Goal: Task Accomplishment & Management: Manage account settings

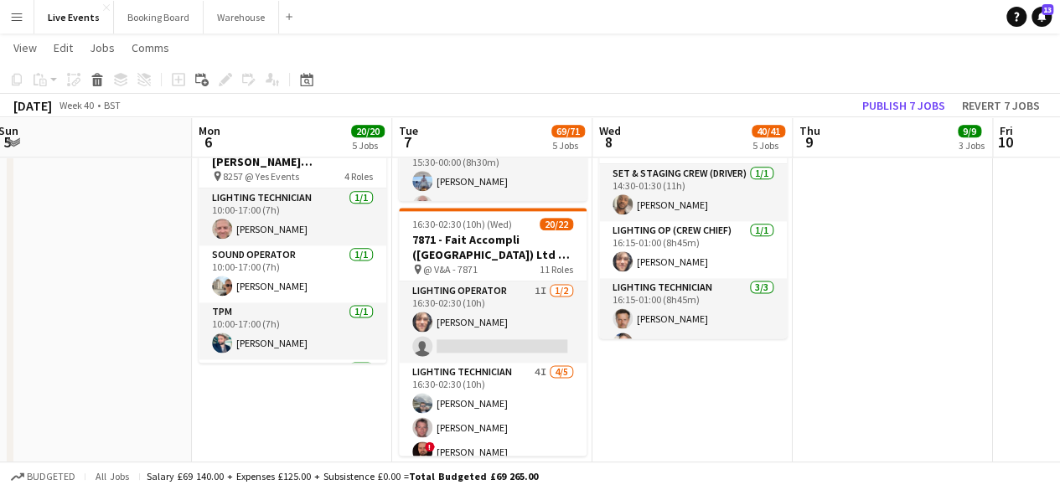
scroll to position [838, 0]
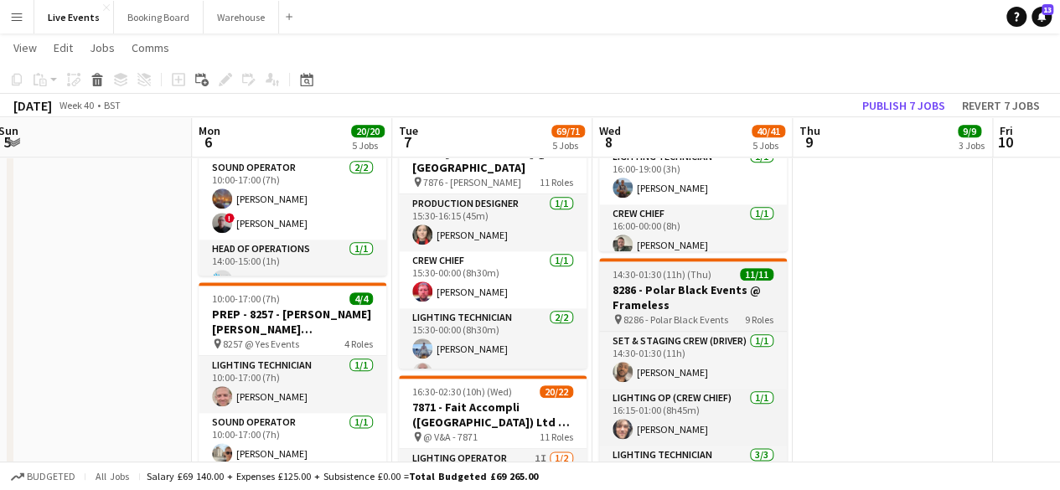
click at [716, 269] on div "14:30-01:30 (11h) (Thu) 11/11" at bounding box center [693, 274] width 188 height 13
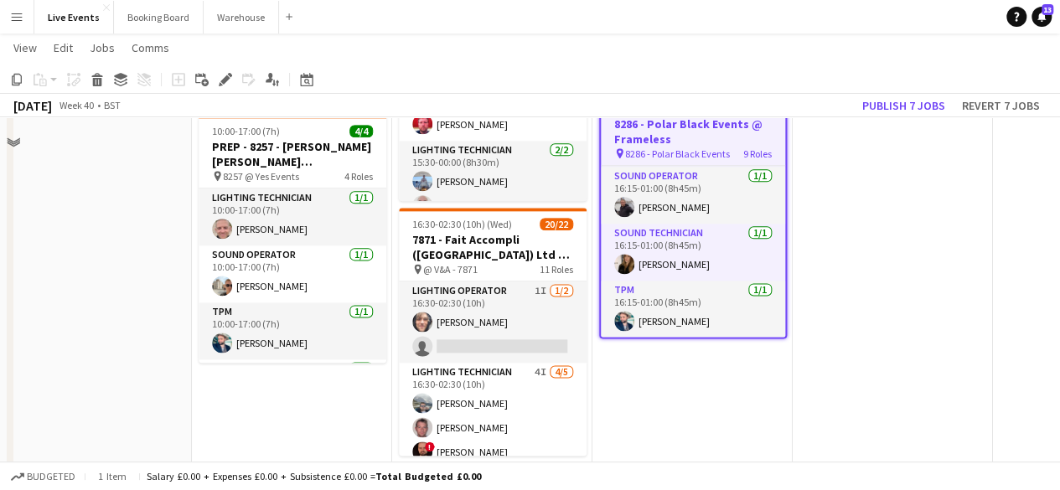
scroll to position [922, 0]
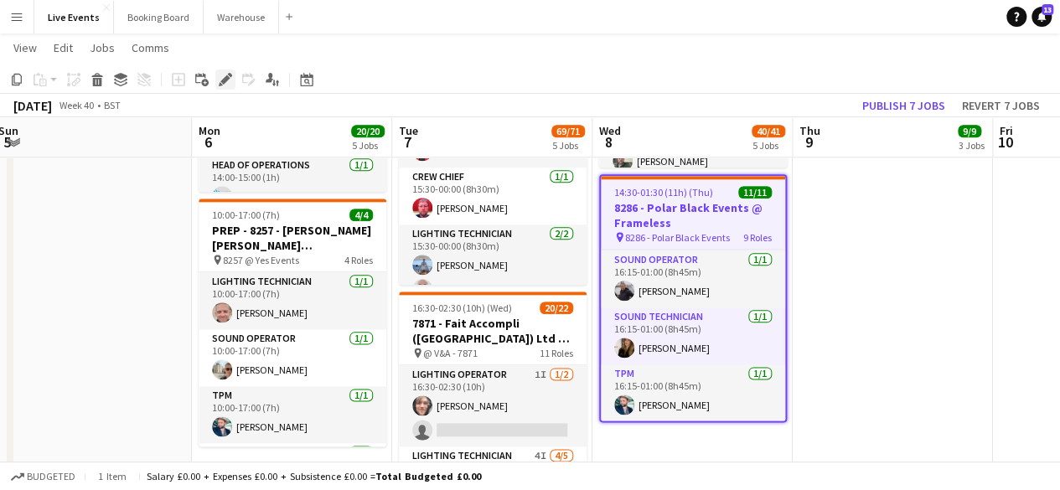
click at [220, 75] on icon "Edit" at bounding box center [225, 79] width 13 height 13
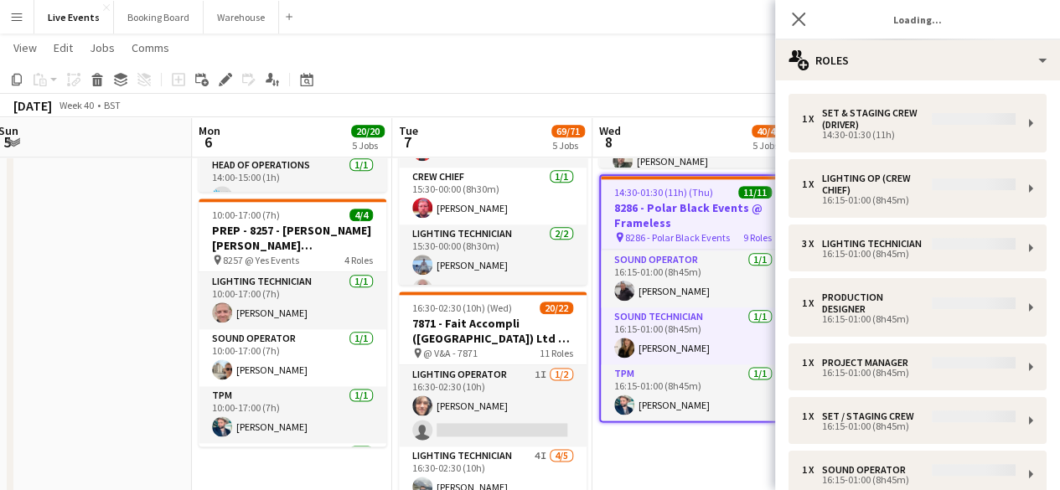
type input "**********"
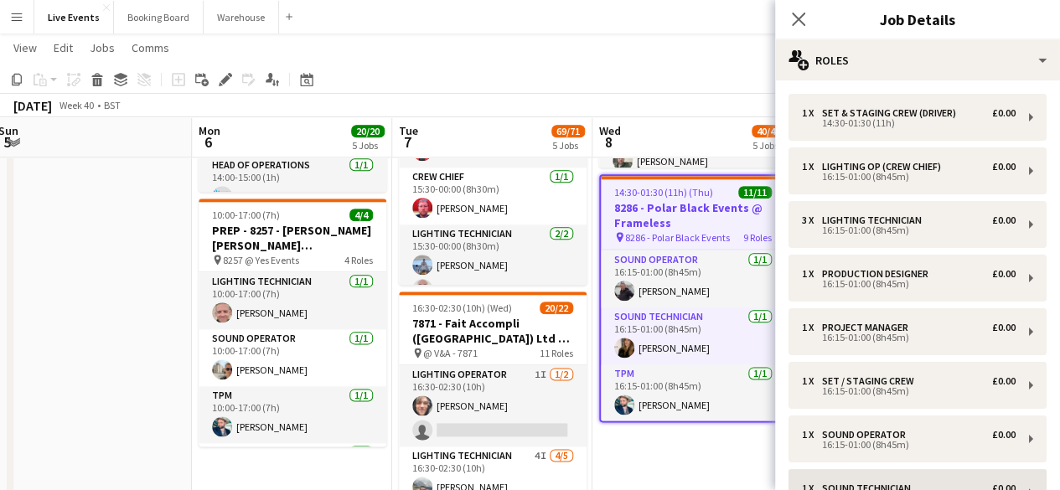
scroll to position [249, 0]
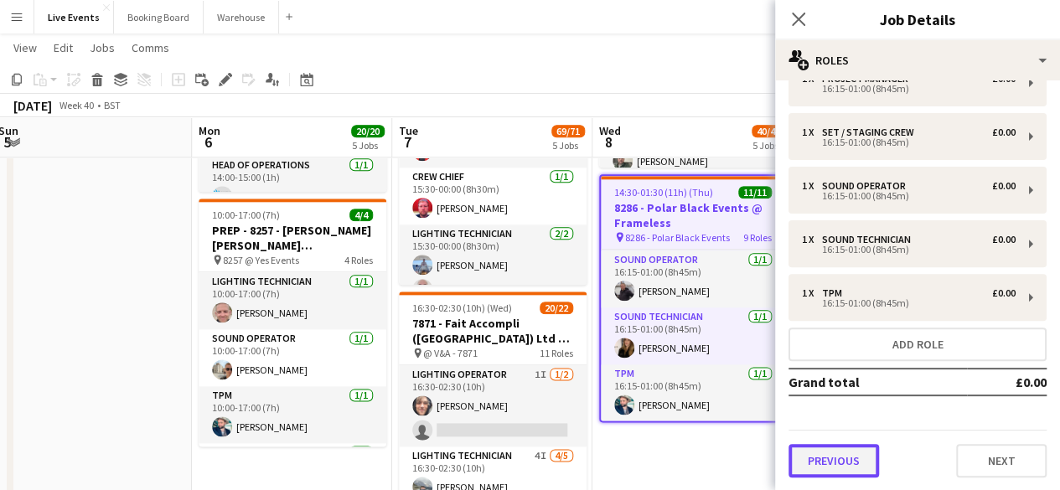
click at [830, 463] on button "Previous" at bounding box center [834, 461] width 91 height 34
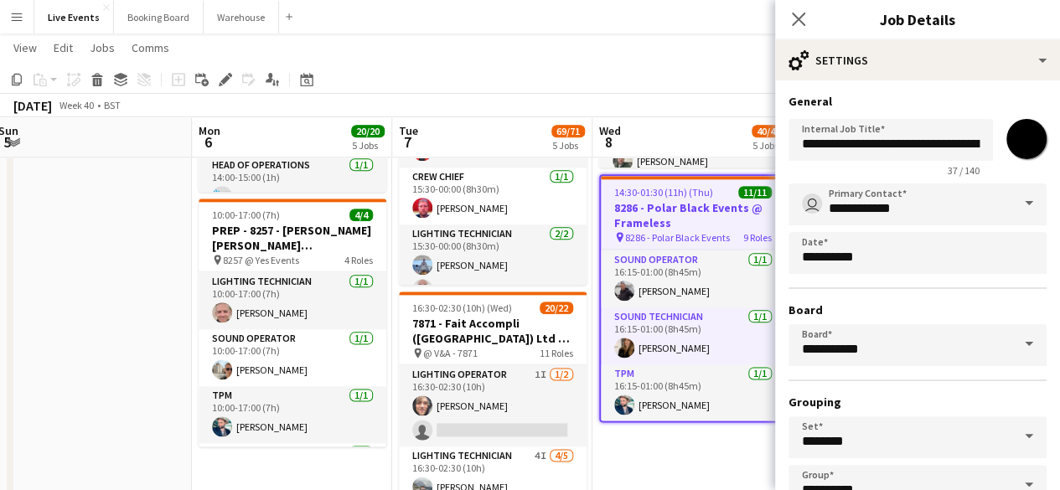
scroll to position [111, 0]
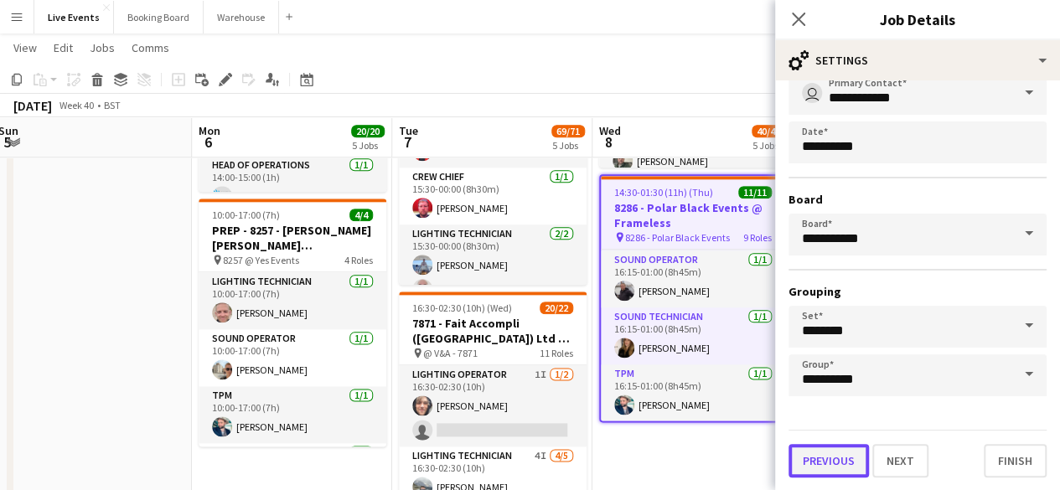
click at [823, 461] on button "Previous" at bounding box center [829, 461] width 80 height 34
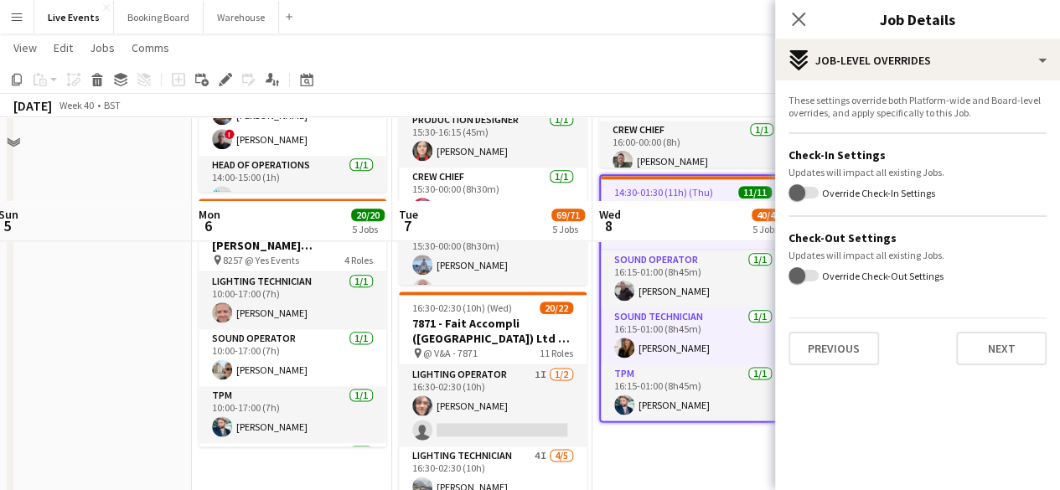
scroll to position [1006, 0]
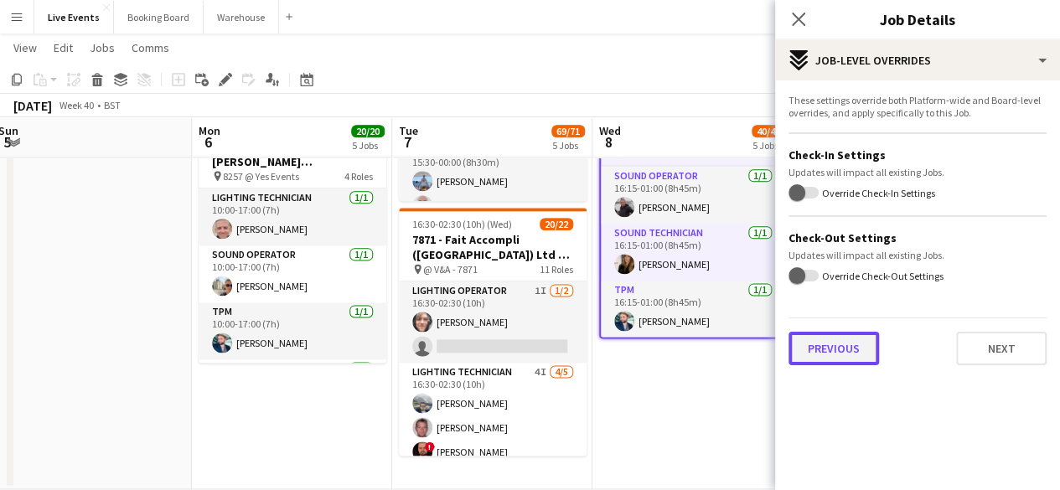
click at [847, 352] on button "Previous" at bounding box center [834, 349] width 91 height 34
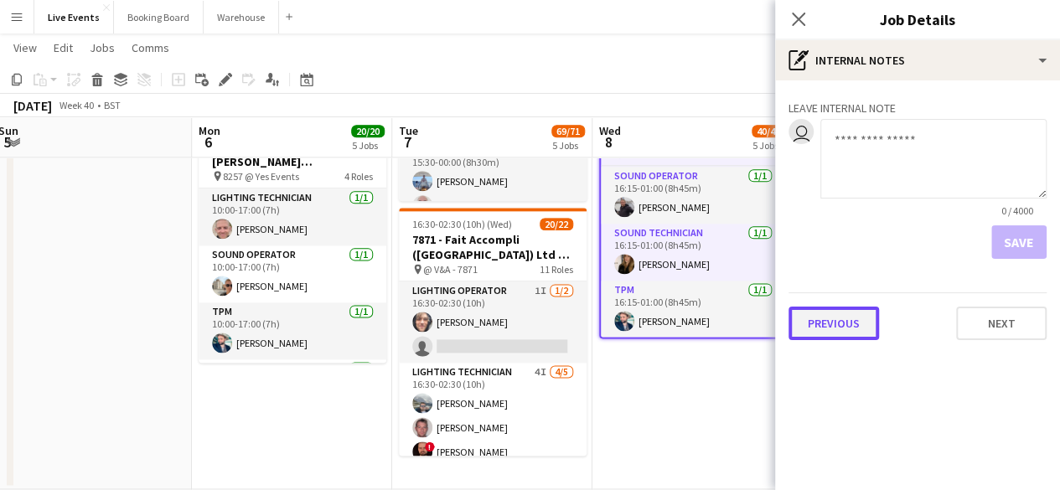
click at [831, 328] on button "Previous" at bounding box center [834, 324] width 91 height 34
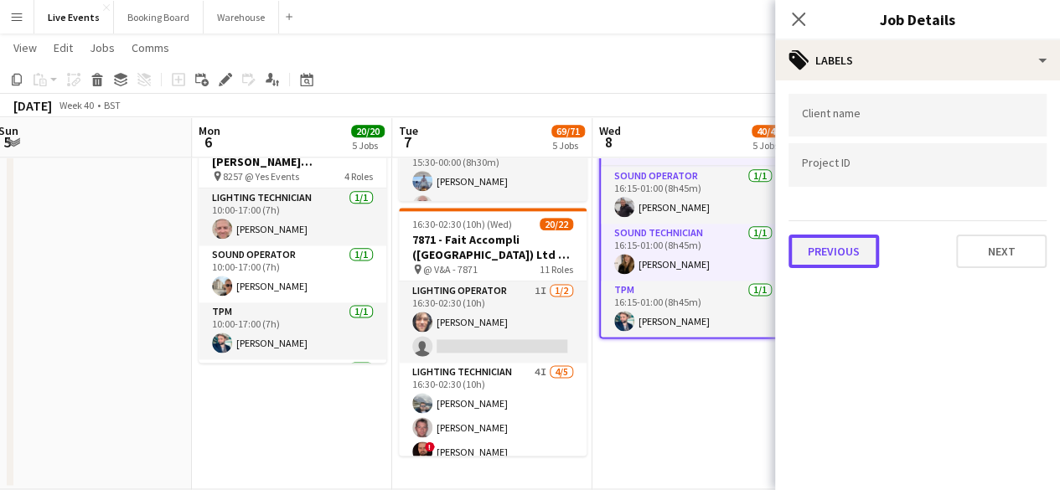
click at [838, 258] on button "Previous" at bounding box center [834, 252] width 91 height 34
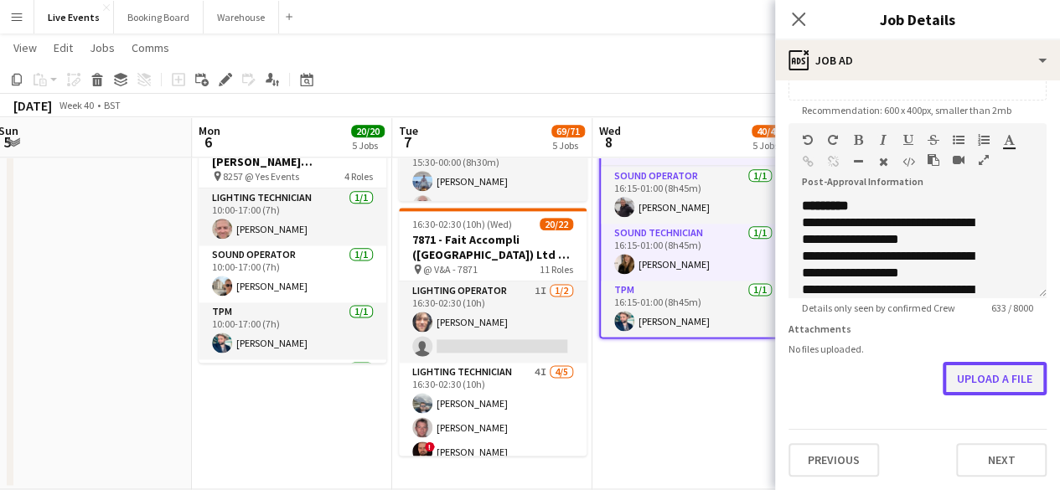
scroll to position [0, 0]
click at [985, 378] on button "Upload a file" at bounding box center [995, 379] width 104 height 34
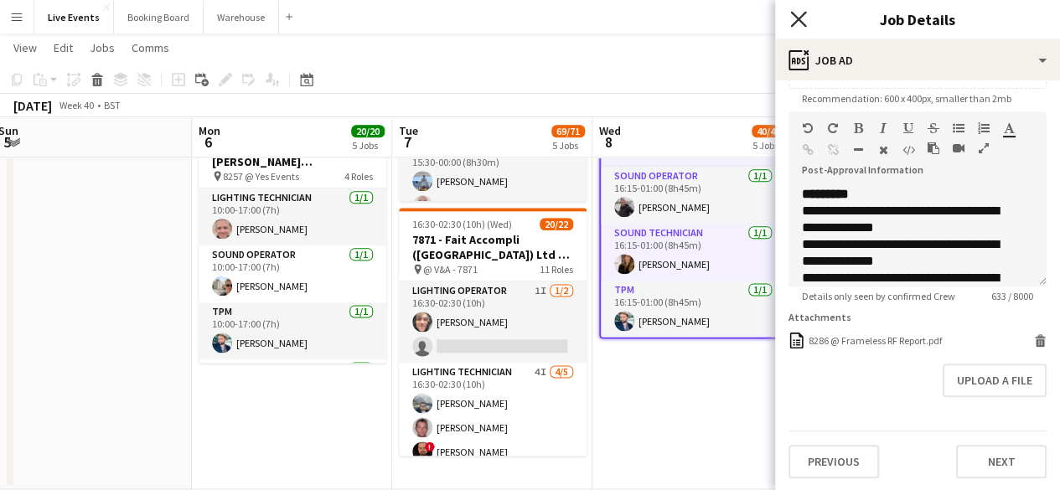
click at [796, 16] on icon at bounding box center [798, 19] width 16 height 16
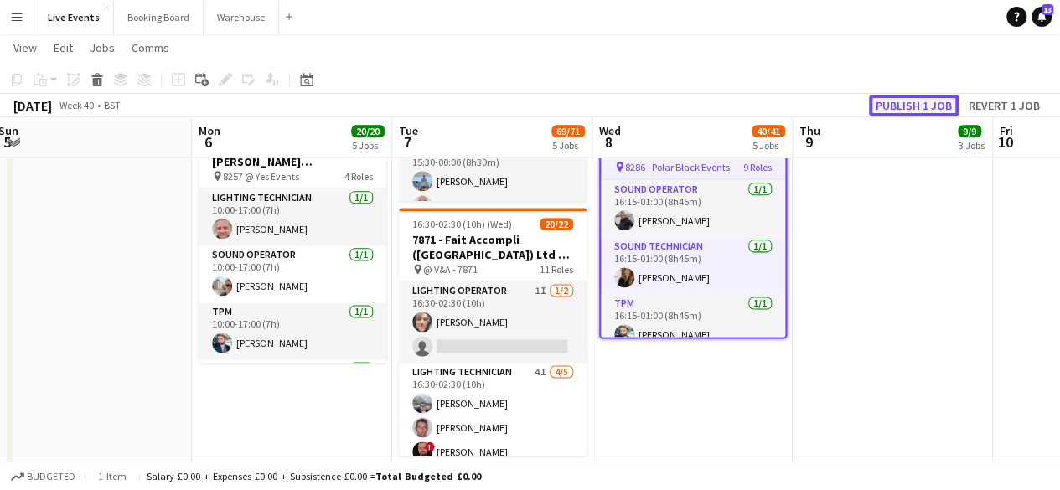
click at [913, 106] on button "Publish 1 job" at bounding box center [914, 106] width 90 height 22
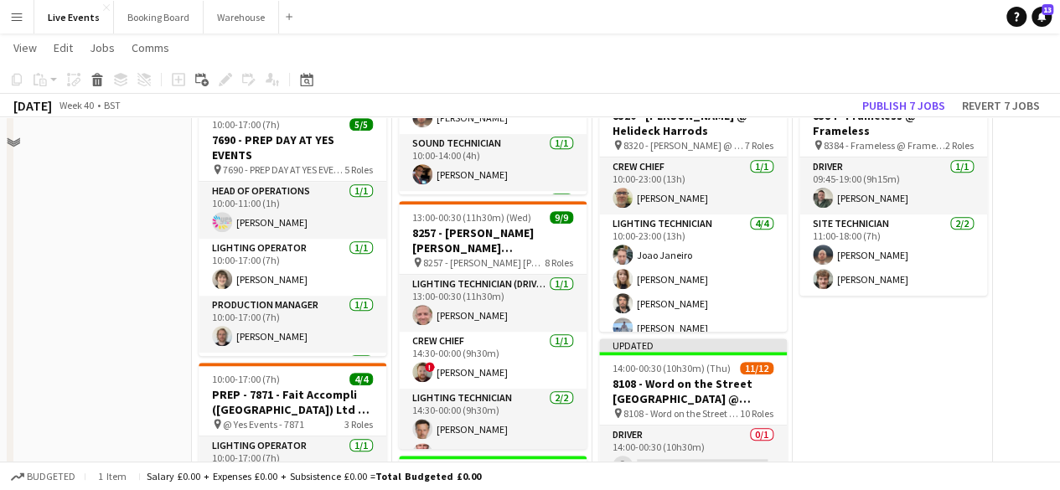
scroll to position [754, 0]
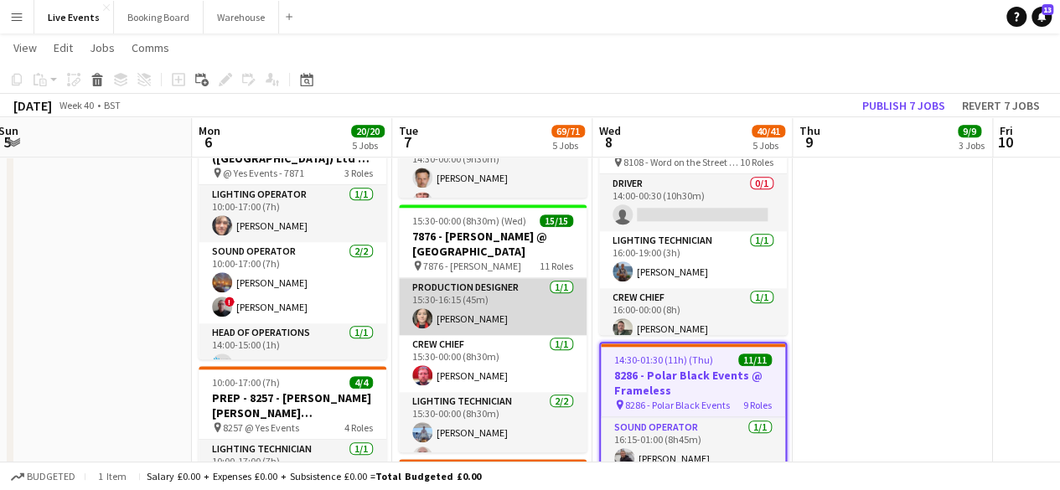
click at [446, 318] on app-card-role "Production Designer [DATE] 15:30-16:15 (45m) [PERSON_NAME]" at bounding box center [493, 306] width 188 height 57
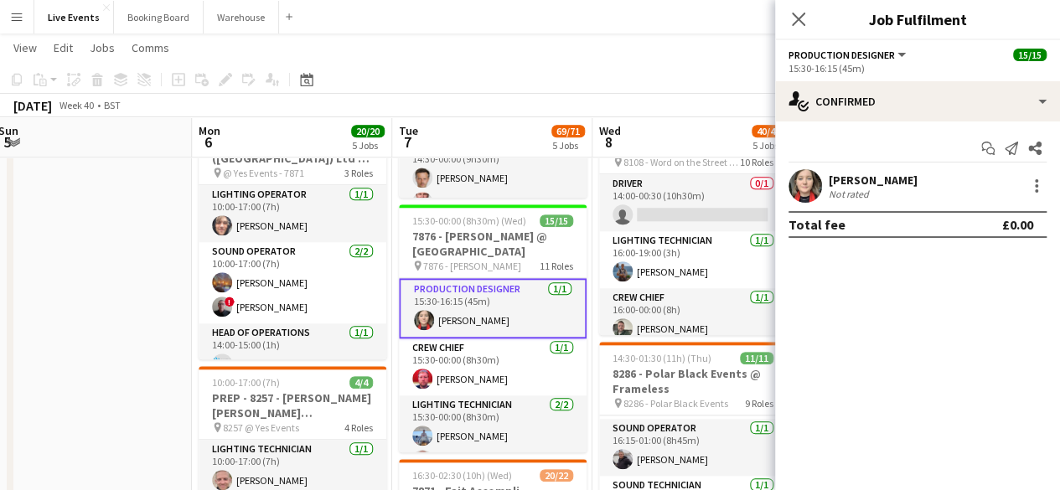
scroll to position [386, 0]
click at [852, 174] on div "[PERSON_NAME]" at bounding box center [873, 180] width 89 height 15
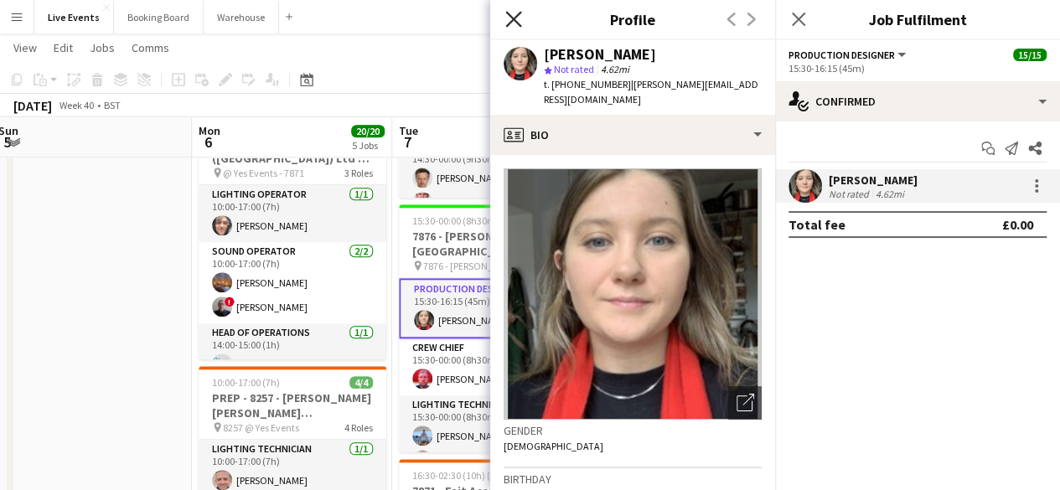
click at [510, 13] on icon "Close pop-in" at bounding box center [513, 19] width 16 height 16
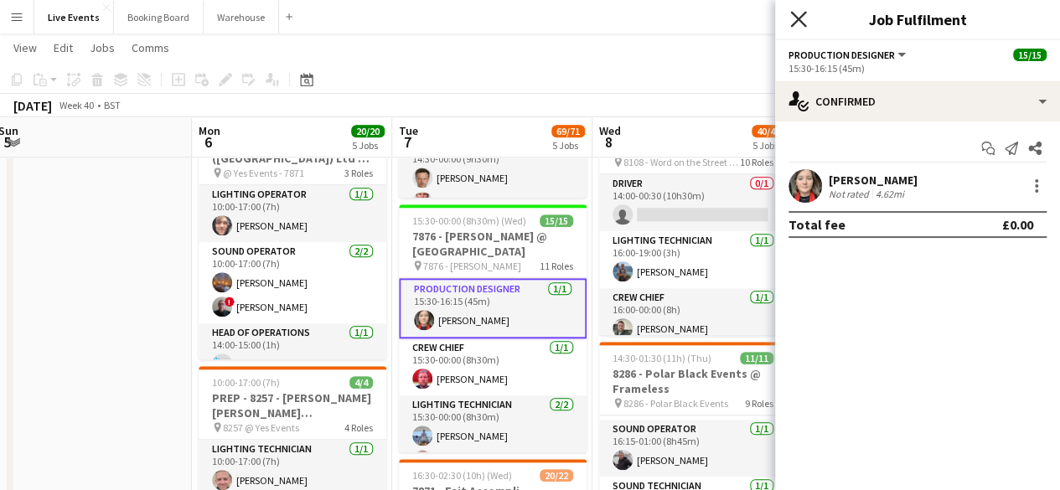
click at [794, 13] on icon "Close pop-in" at bounding box center [798, 19] width 16 height 16
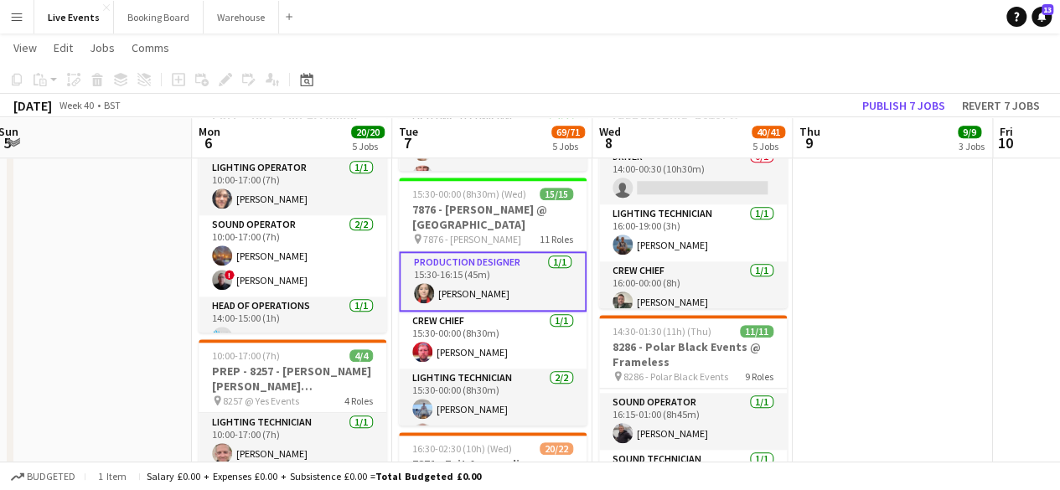
scroll to position [530, 0]
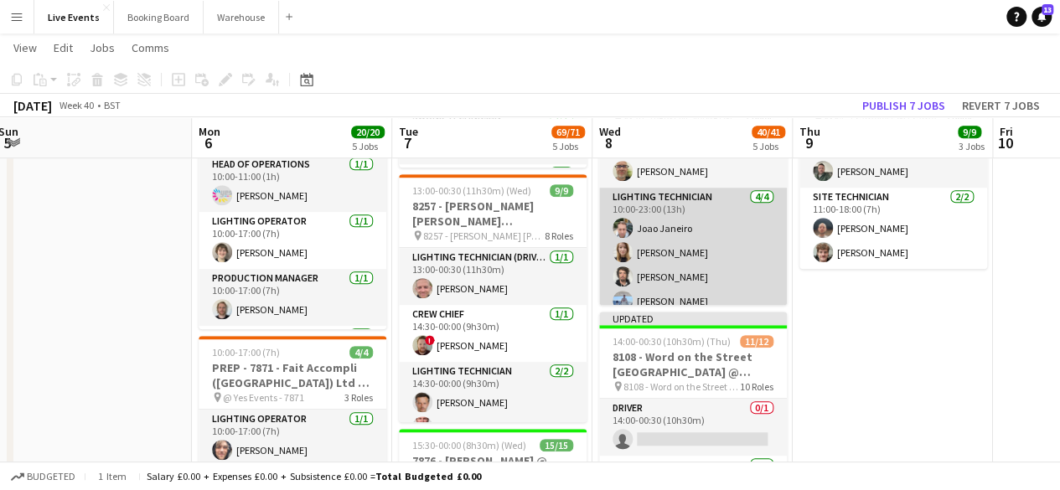
click at [666, 246] on app-card-role "Lighting Technician [DATE] 10:00-23:00 (13h) [PERSON_NAME] [PERSON_NAME] [PERSO…" at bounding box center [693, 253] width 188 height 130
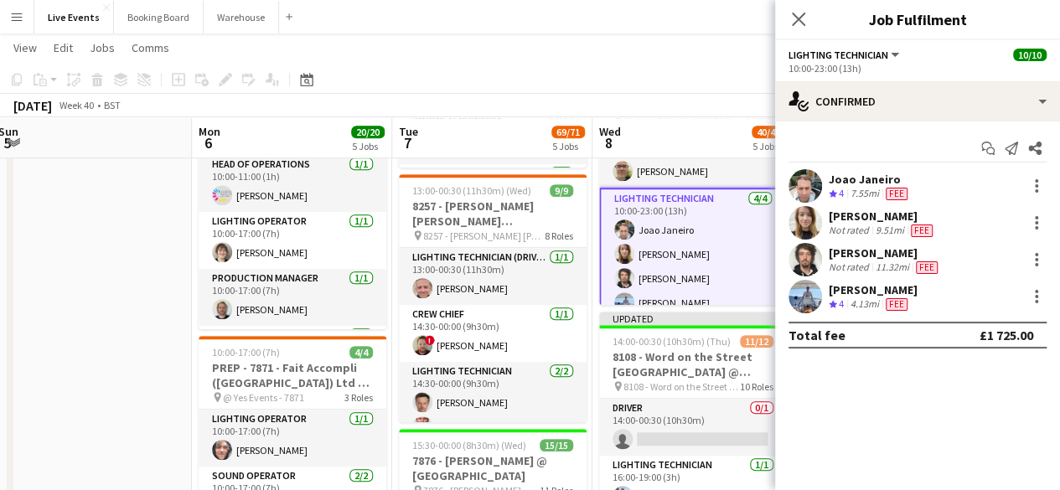
click at [848, 215] on div "[PERSON_NAME]" at bounding box center [882, 216] width 107 height 15
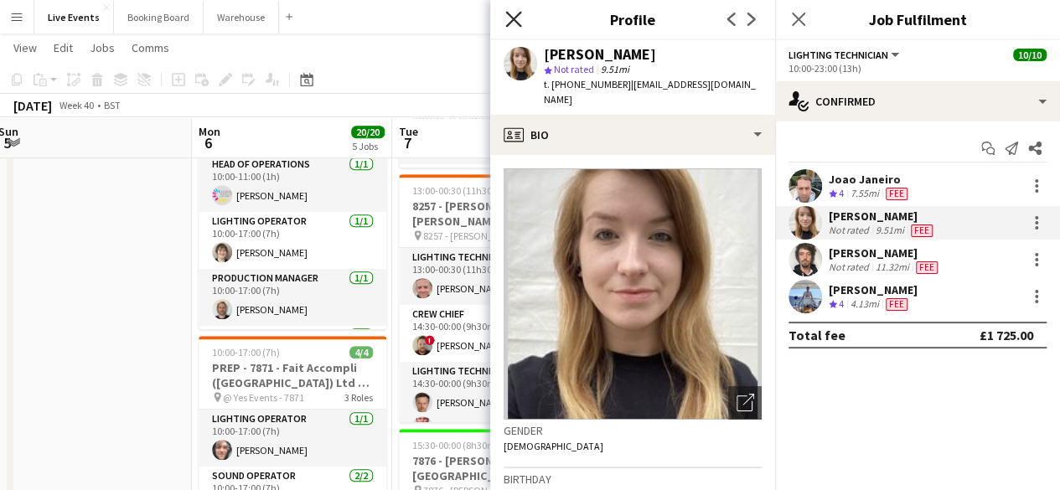
click at [519, 21] on icon "Close pop-in" at bounding box center [513, 19] width 16 height 16
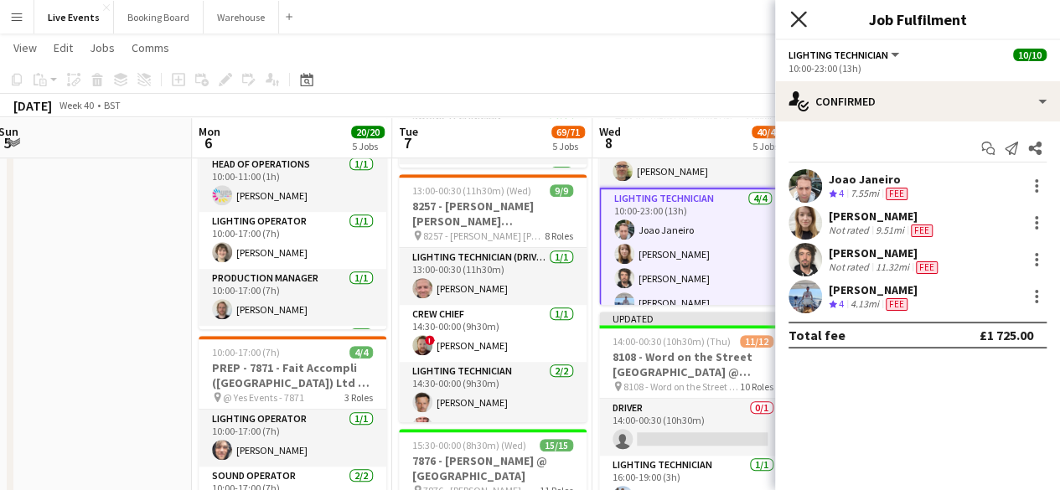
click at [799, 15] on icon "Close pop-in" at bounding box center [798, 19] width 16 height 16
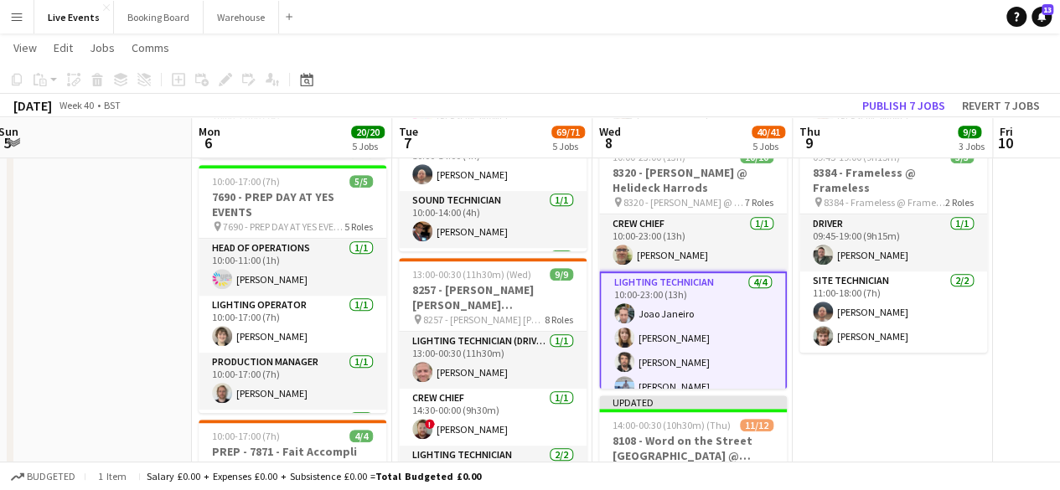
scroll to position [0, 0]
